Goal: Navigation & Orientation: Find specific page/section

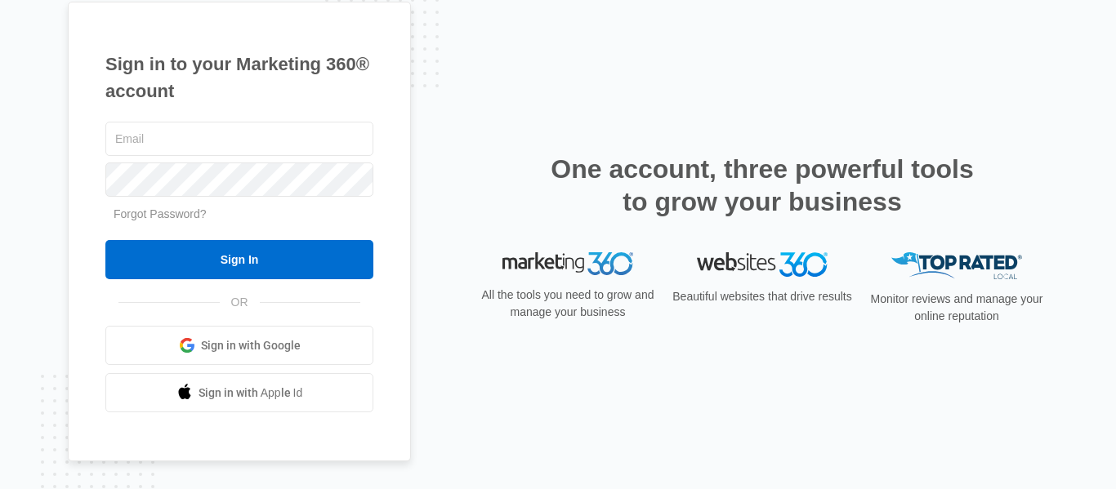
type input "[PERSON_NAME][EMAIL_ADDRESS][DOMAIN_NAME]"
click at [0, 488] on nordpass-portal at bounding box center [0, 489] width 0 height 0
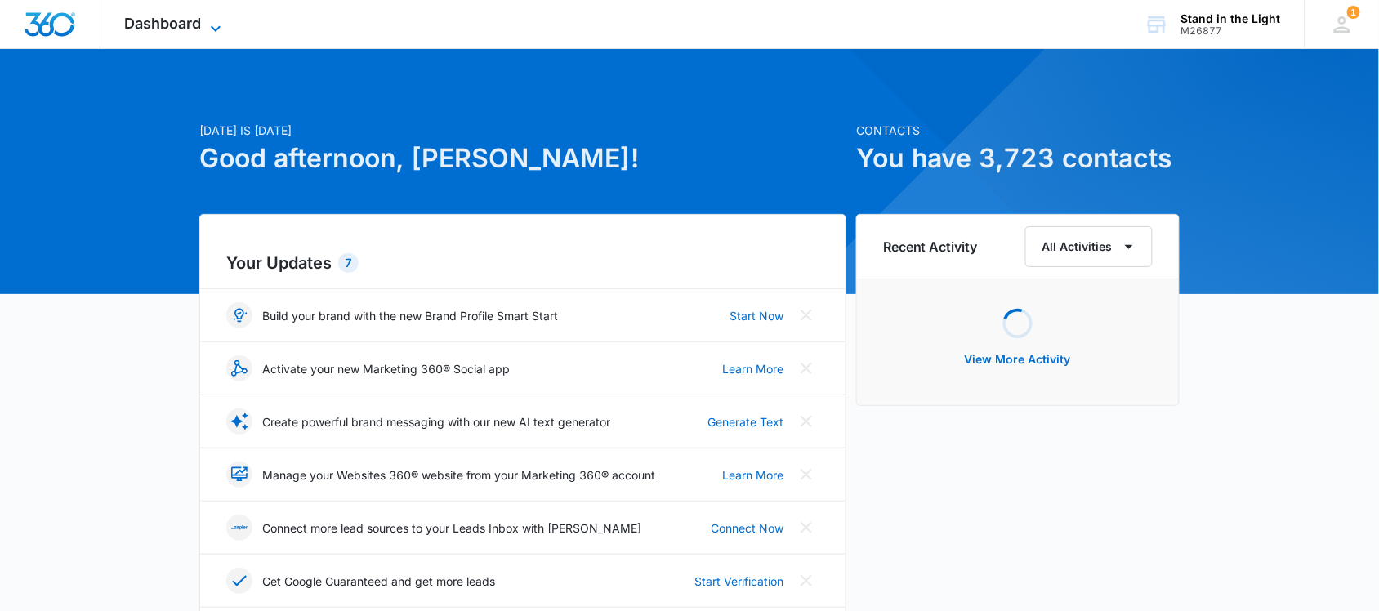
click at [213, 20] on icon at bounding box center [216, 29] width 20 height 20
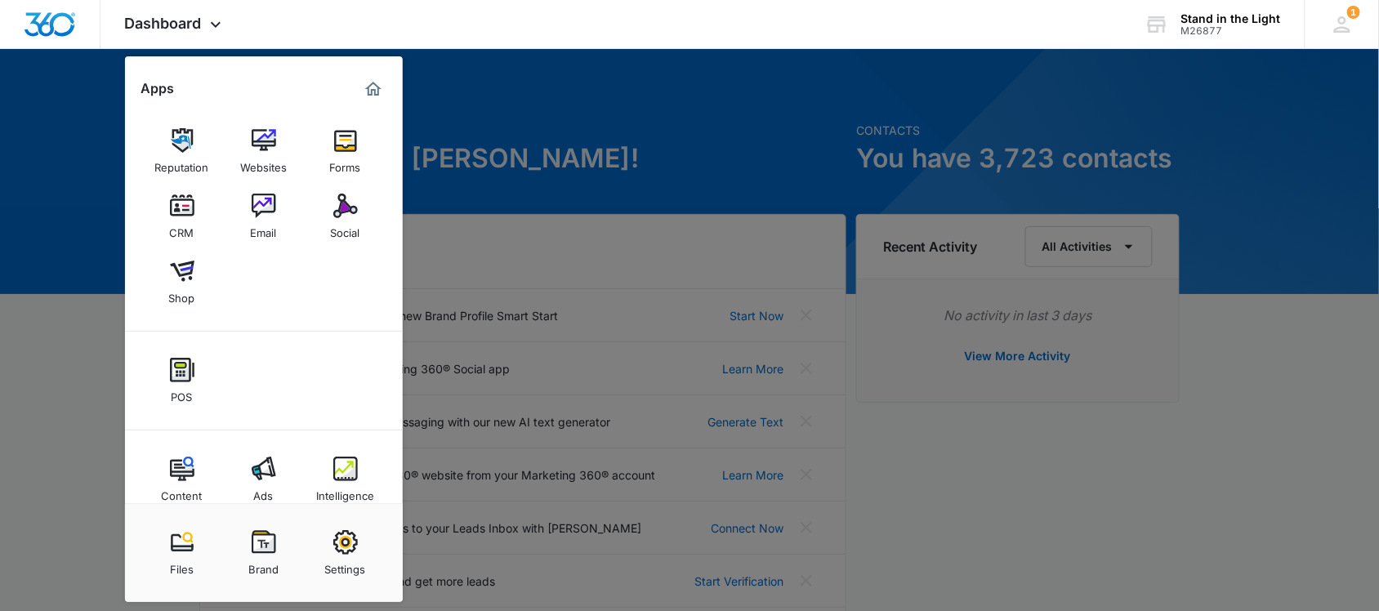
drag, startPoint x: 337, startPoint y: 204, endPoint x: 344, endPoint y: 190, distance: 15.7
click at [337, 204] on img at bounding box center [345, 206] width 25 height 25
